Goal: Find specific page/section: Find specific page/section

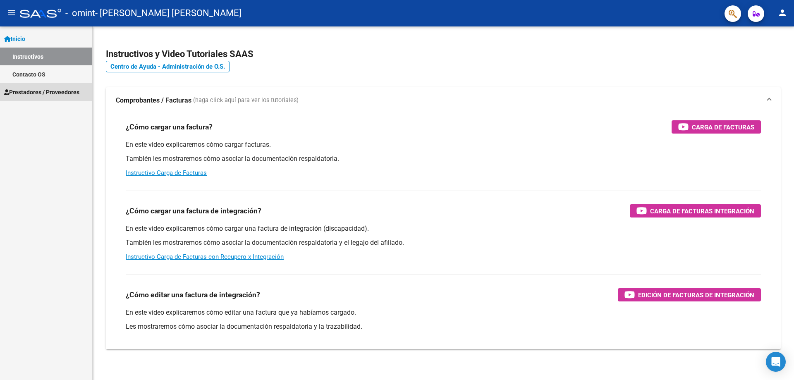
click at [46, 90] on span "Prestadores / Proveedores" at bounding box center [41, 92] width 75 height 9
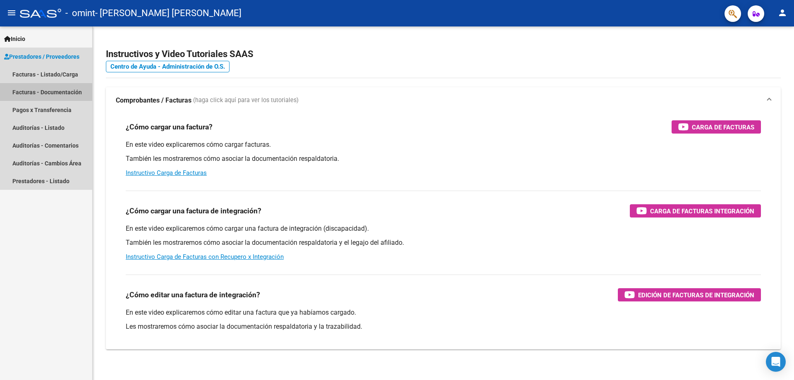
click at [44, 90] on link "Facturas - Documentación" at bounding box center [46, 92] width 92 height 18
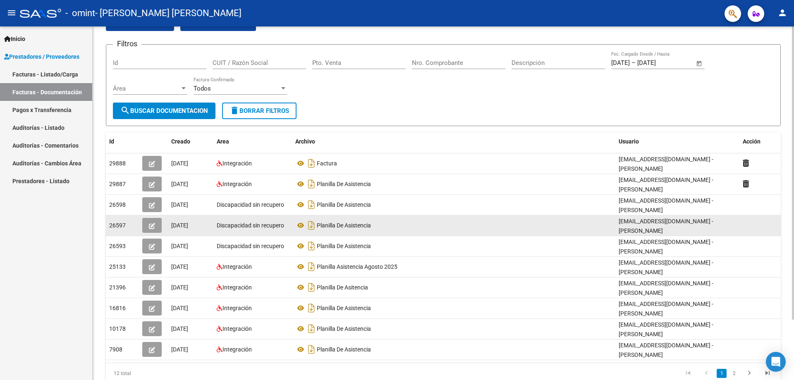
scroll to position [73, 0]
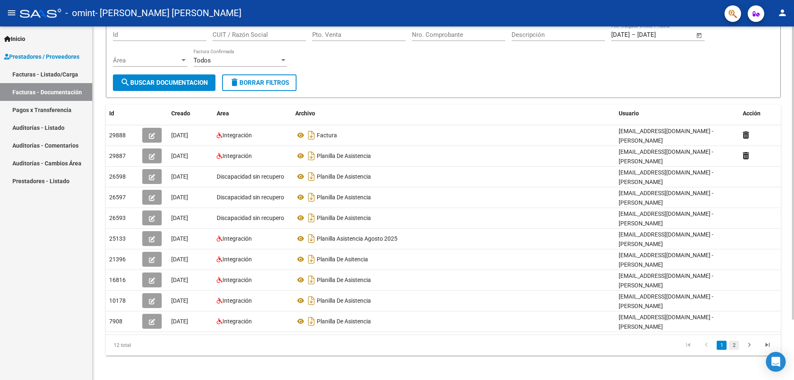
click at [733, 343] on link "2" at bounding box center [734, 345] width 10 height 9
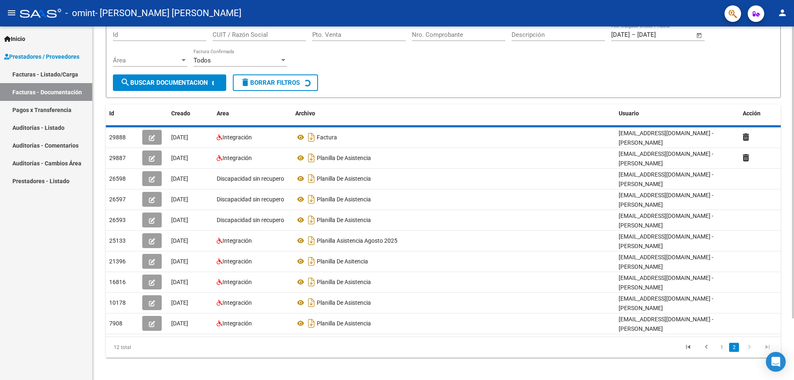
scroll to position [0, 0]
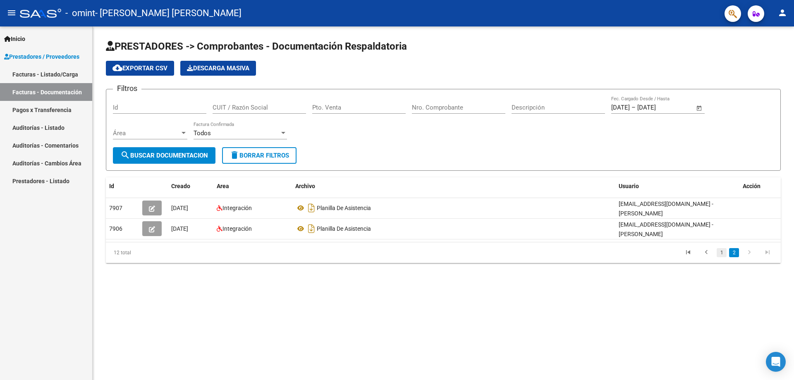
click at [722, 249] on link "1" at bounding box center [721, 252] width 10 height 9
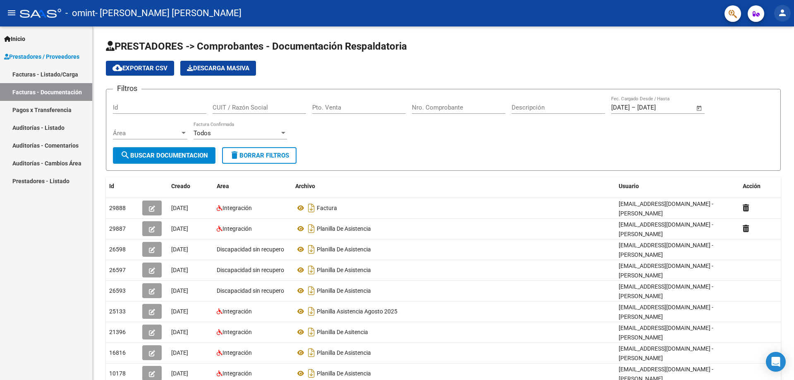
click at [783, 10] on mat-icon "person" at bounding box center [782, 13] width 10 height 10
click at [768, 55] on button "exit_to_app Salir" at bounding box center [765, 55] width 50 height 20
